Goal: Task Accomplishment & Management: Use online tool/utility

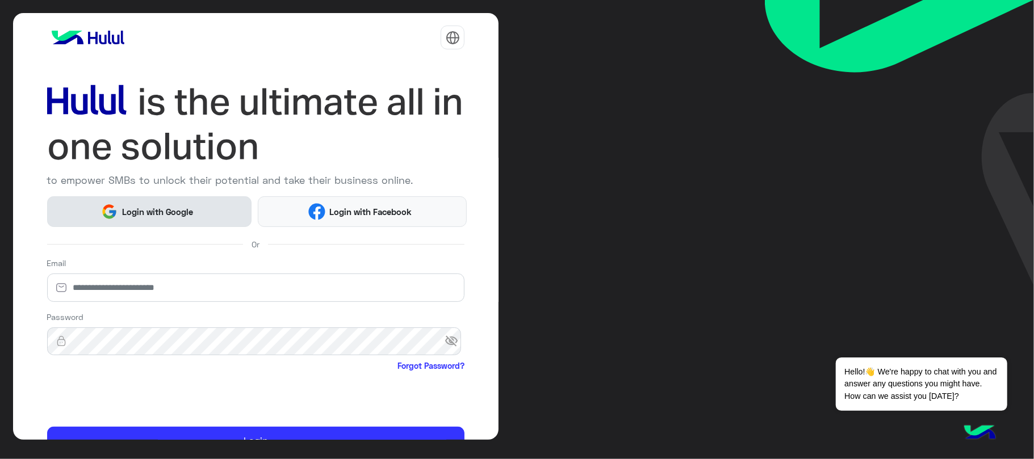
click at [221, 203] on button "Login with Google" at bounding box center [149, 211] width 204 height 30
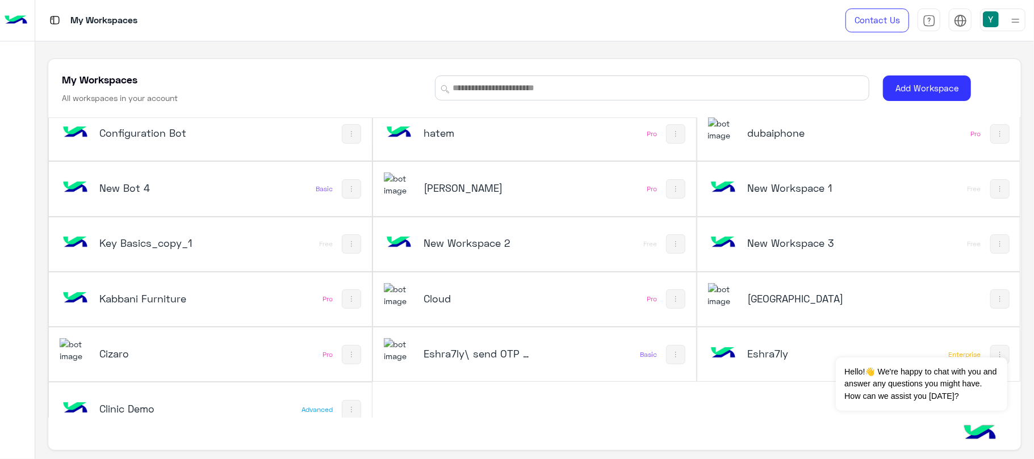
scroll to position [256, 0]
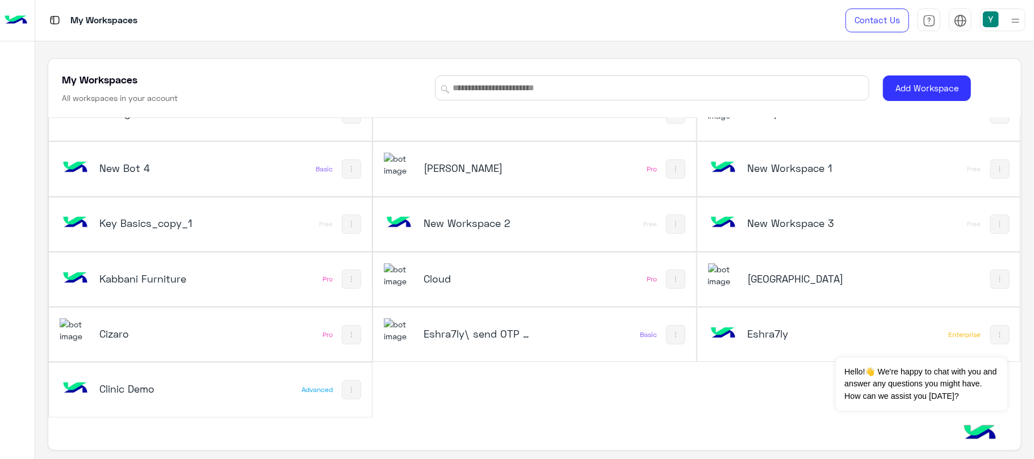
click at [485, 330] on h5 "Eshra7ly\ send OTP USD" at bounding box center [478, 334] width 108 height 14
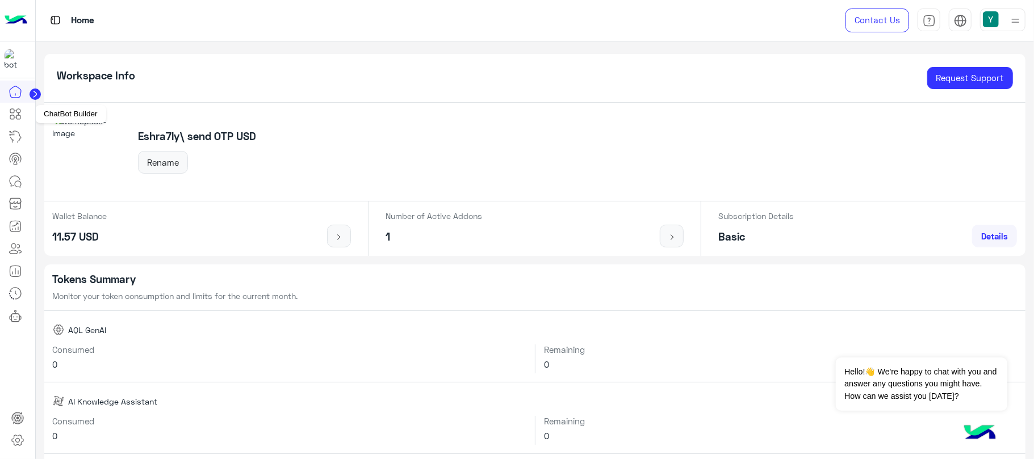
click at [14, 116] on icon at bounding box center [12, 117] width 4 height 4
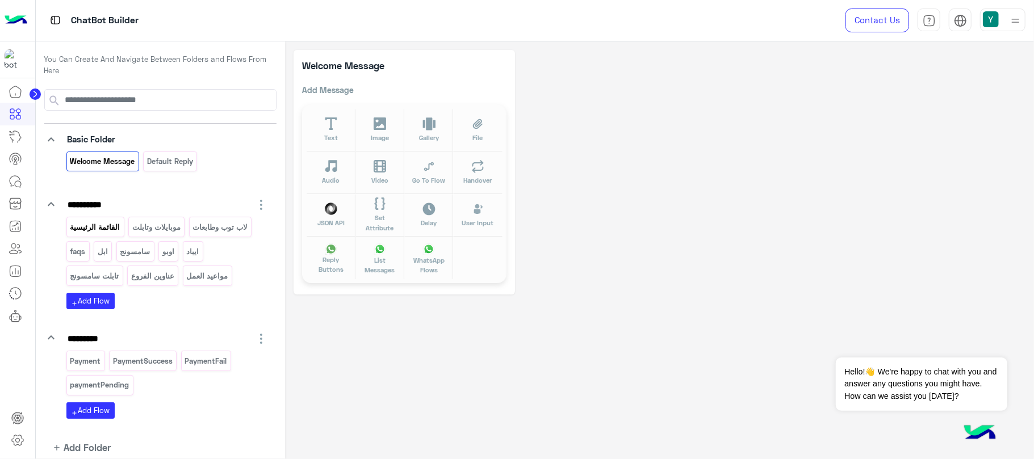
click at [123, 228] on div "القائمة الرئيسية" at bounding box center [95, 227] width 58 height 20
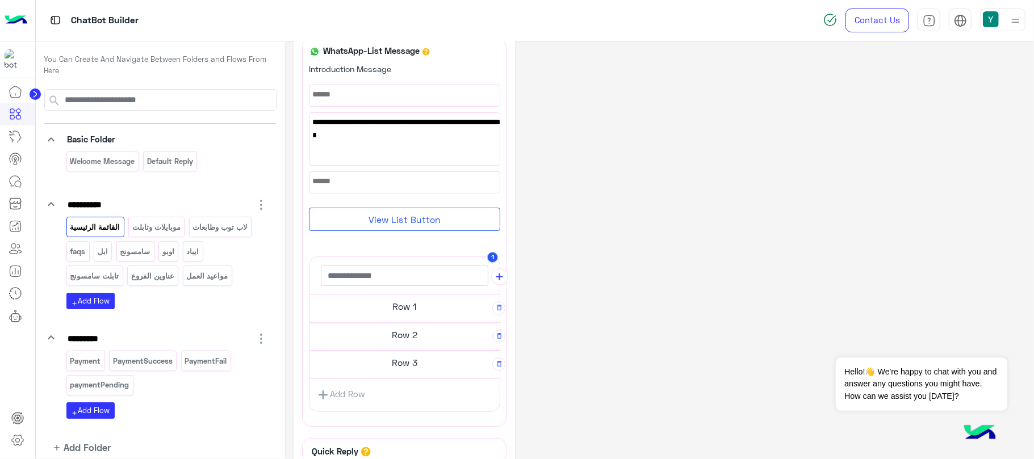
scroll to position [2, 0]
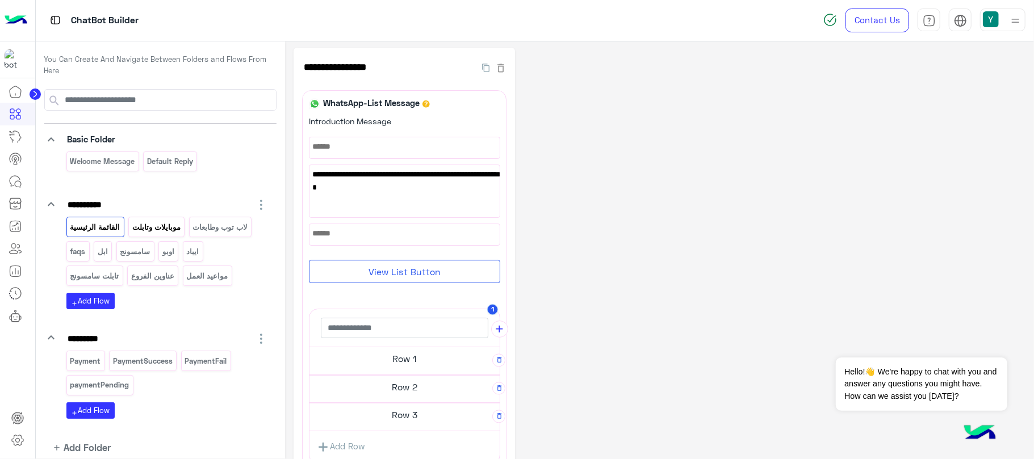
click at [162, 221] on p "موبايلات وتابلت" at bounding box center [157, 227] width 50 height 13
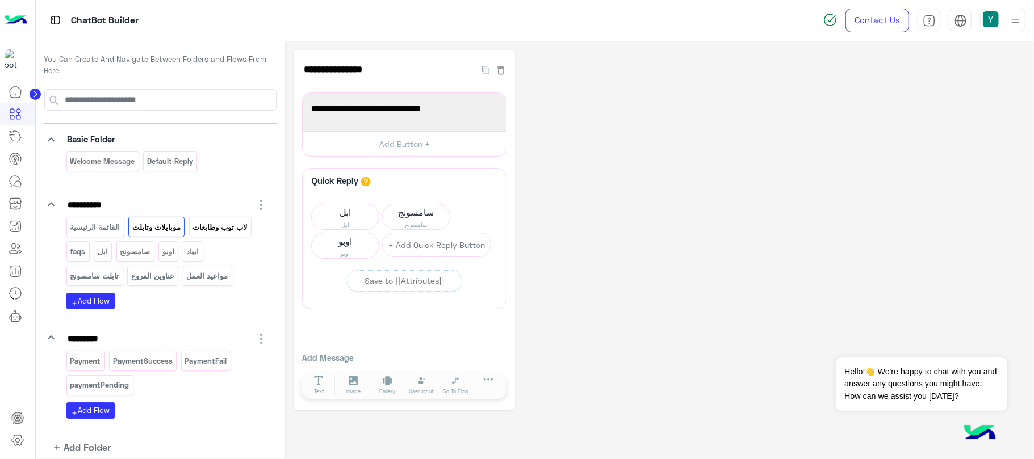
click at [221, 224] on p "لاب توب وطابعات" at bounding box center [220, 227] width 56 height 13
click at [190, 249] on p "ايباد" at bounding box center [193, 251] width 14 height 13
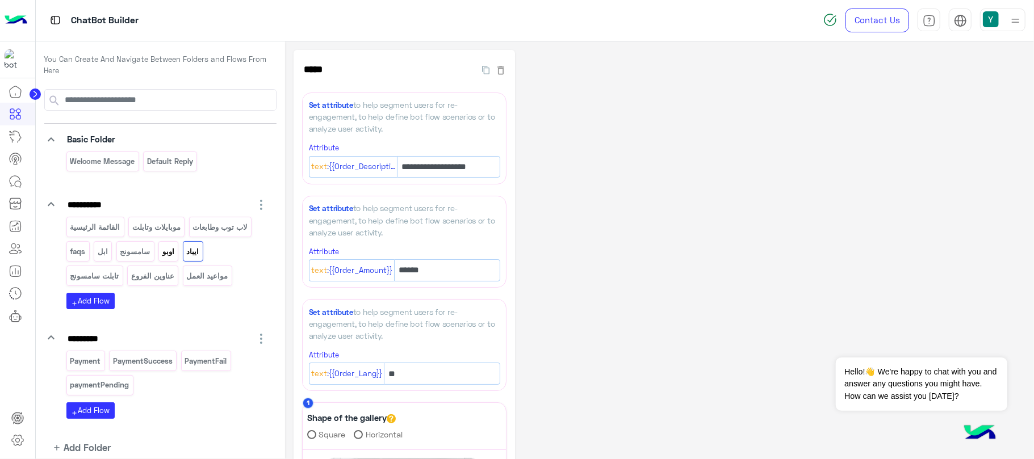
click at [178, 259] on div "اوبو" at bounding box center [168, 251] width 20 height 20
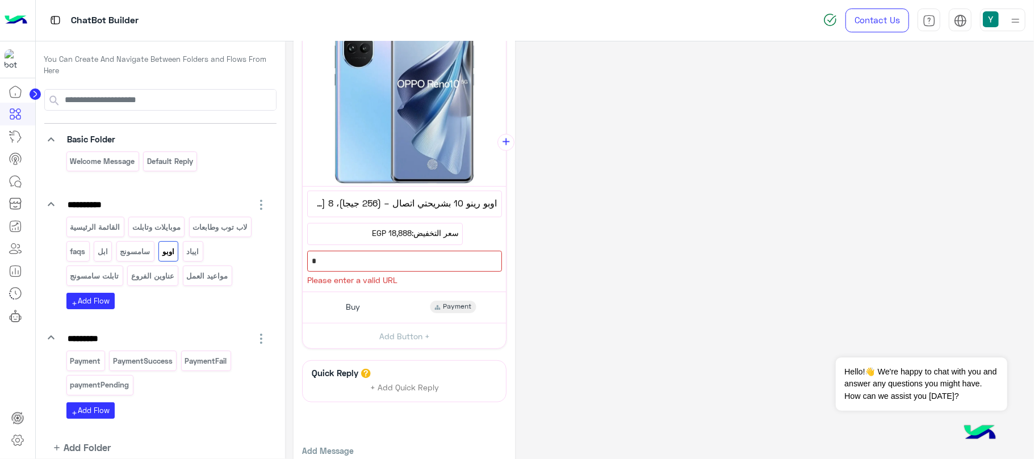
scroll to position [396, 0]
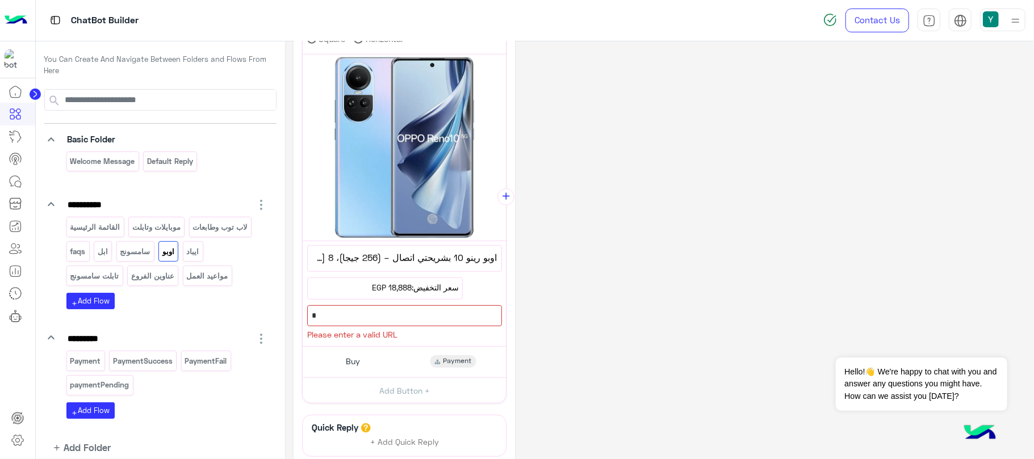
click at [837, 325] on div "**********" at bounding box center [660, 106] width 732 height 904
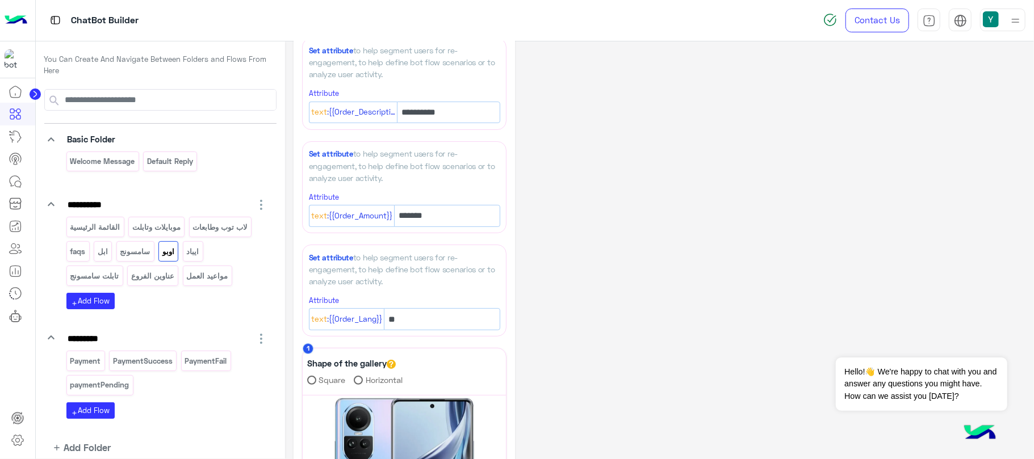
scroll to position [52, 0]
click at [76, 258] on p "faqs" at bounding box center [77, 251] width 17 height 13
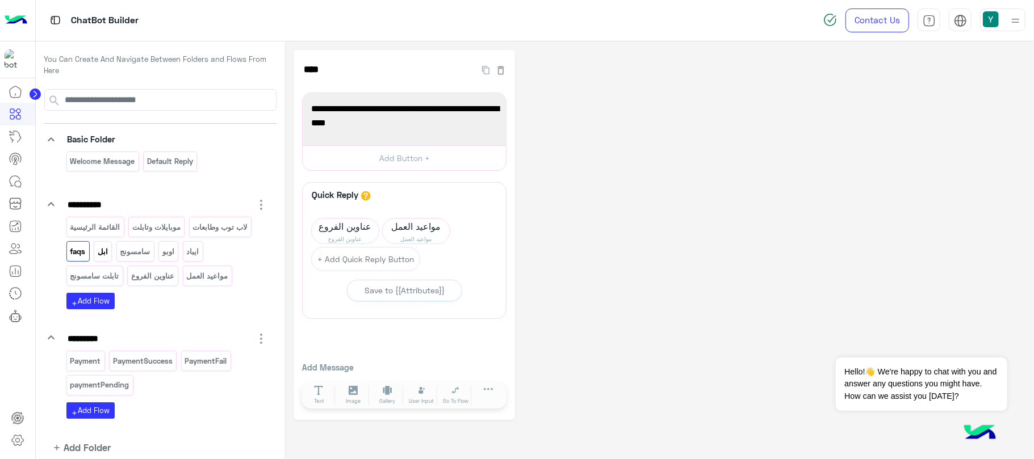
click at [96, 250] on div "ابل" at bounding box center [103, 251] width 18 height 20
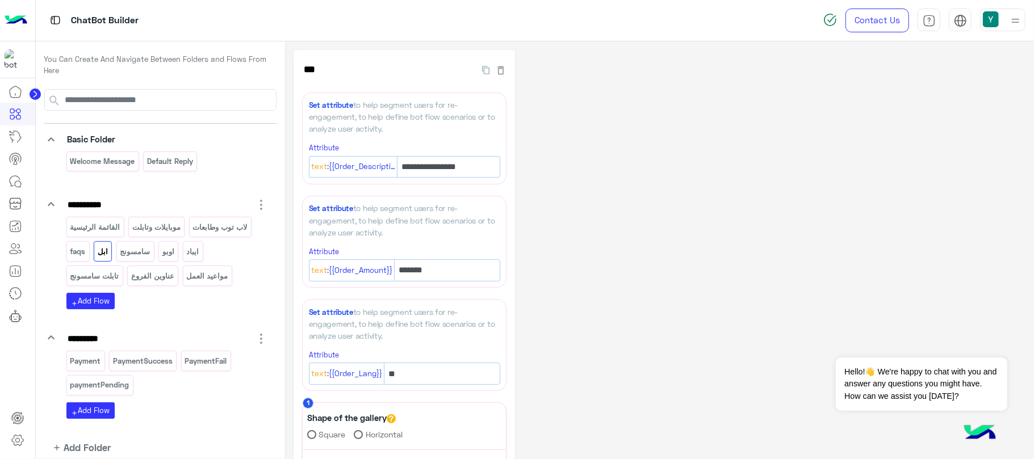
click at [140, 248] on p "سامسونج" at bounding box center [135, 251] width 32 height 13
click at [106, 248] on p "ابل" at bounding box center [103, 251] width 12 height 13
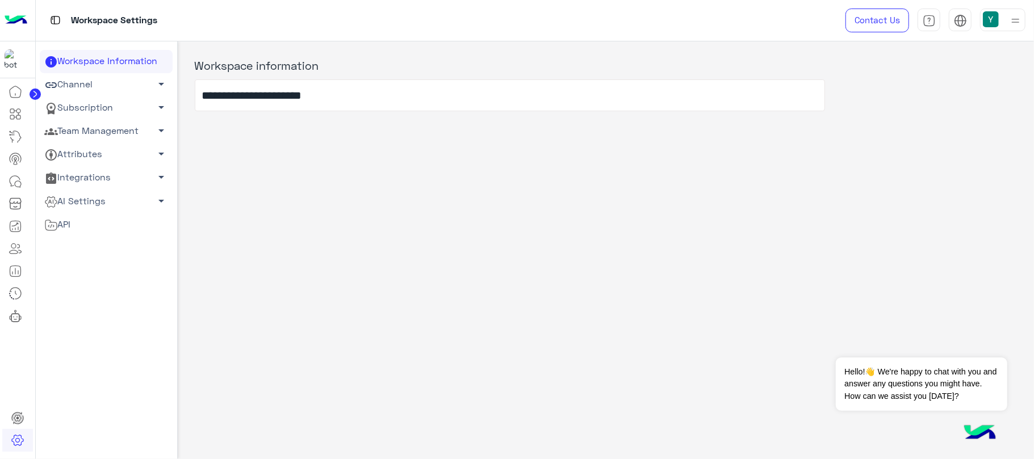
click at [94, 152] on link "Attributes arrow_drop_down" at bounding box center [106, 154] width 133 height 23
click at [92, 167] on link "User Attributes" at bounding box center [106, 176] width 133 height 20
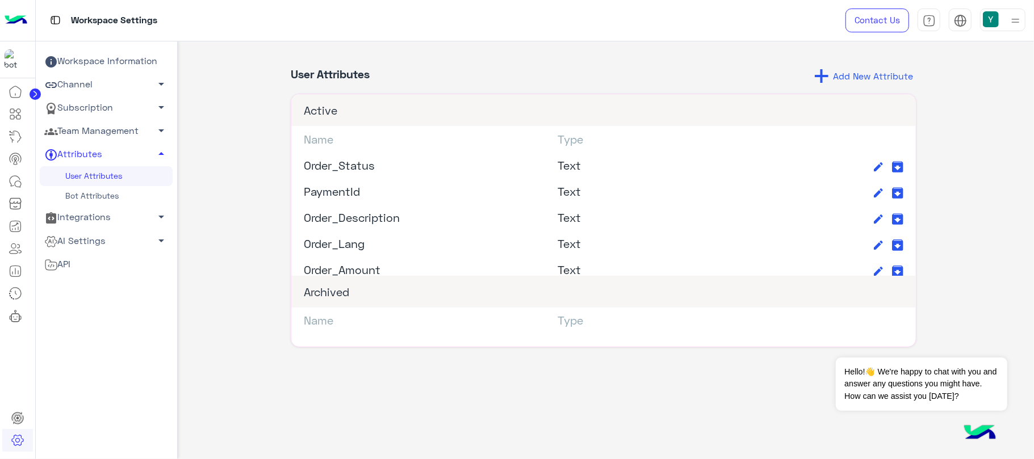
click at [121, 190] on link "Bot Attributes" at bounding box center [106, 196] width 133 height 20
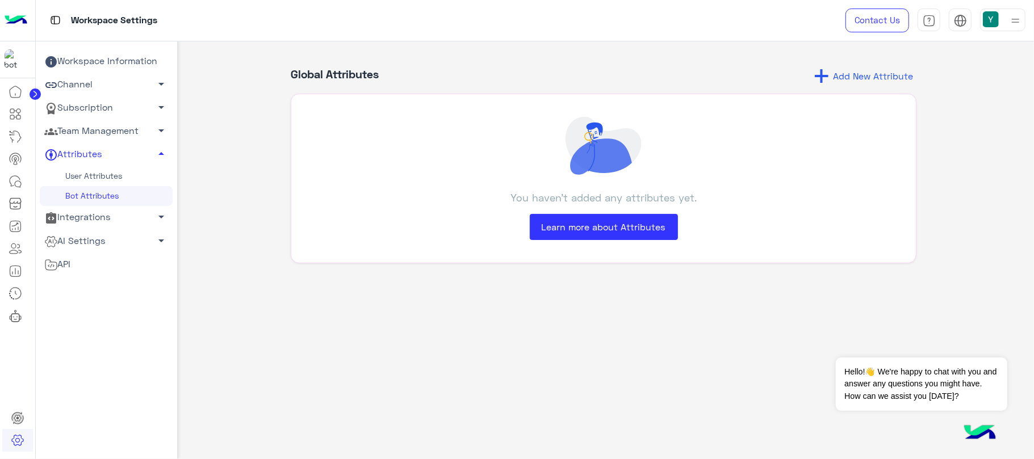
click at [121, 173] on link "User Attributes" at bounding box center [106, 176] width 133 height 20
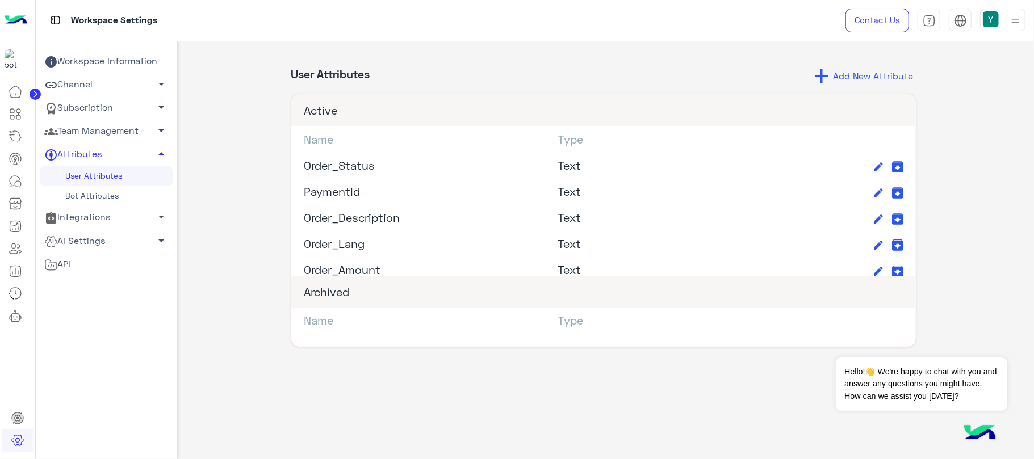
click at [107, 210] on link "Integrations arrow_drop_down" at bounding box center [106, 217] width 133 height 23
click at [23, 116] on link at bounding box center [15, 114] width 31 height 23
